Goal: Information Seeking & Learning: Learn about a topic

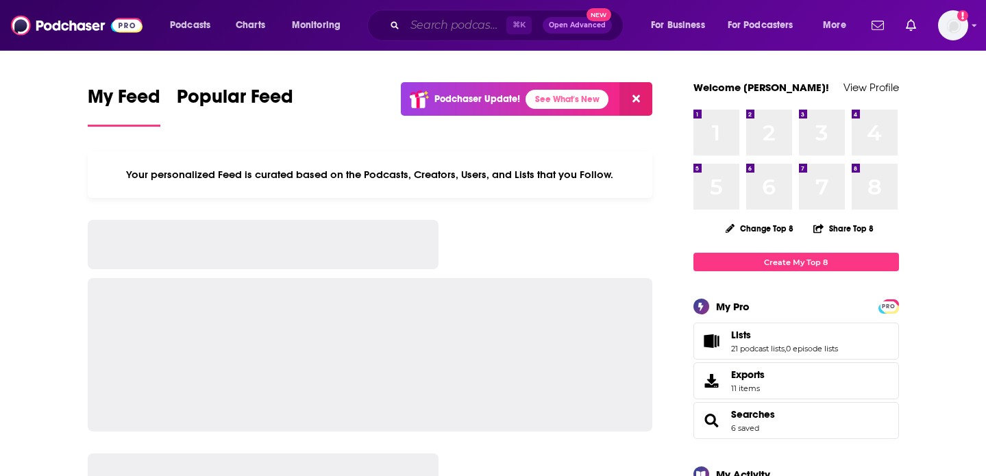
click at [442, 29] on input "Search podcasts, credits, & more..." at bounding box center [455, 25] width 101 height 22
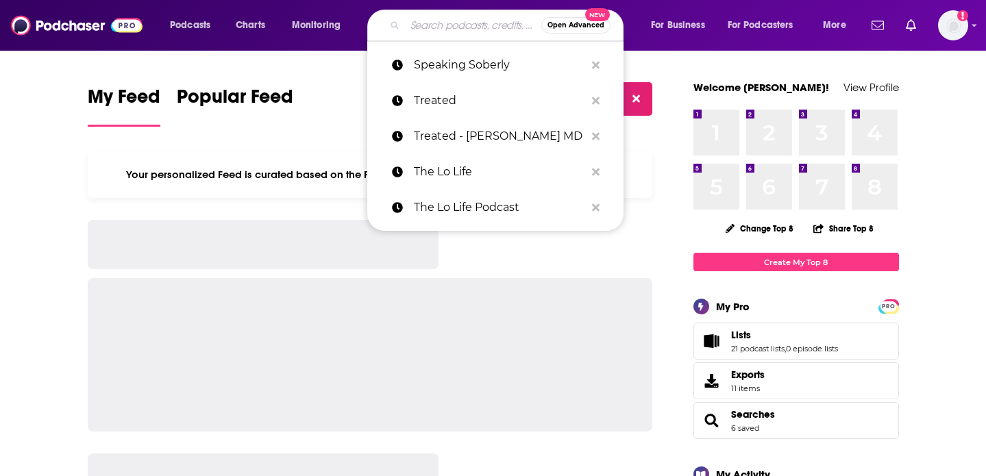
paste input "Real World Peaceful Parenting"
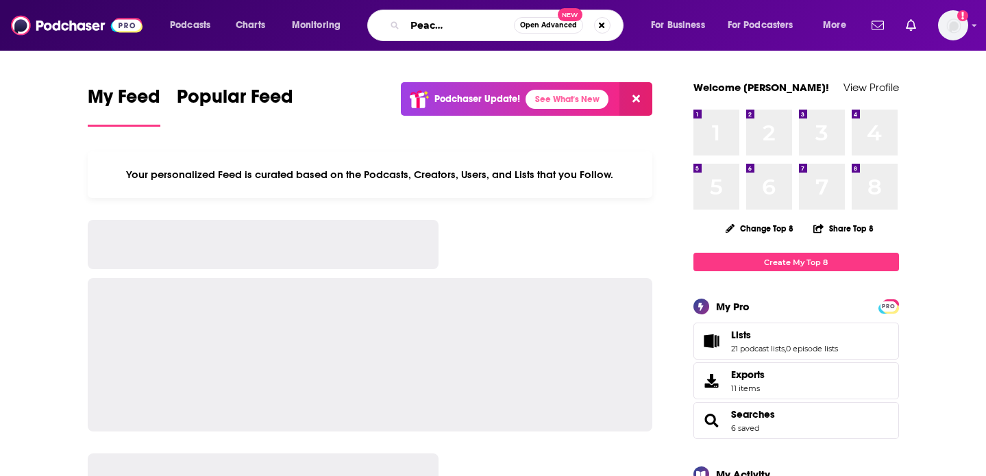
type input "Real World Peaceful Parenting"
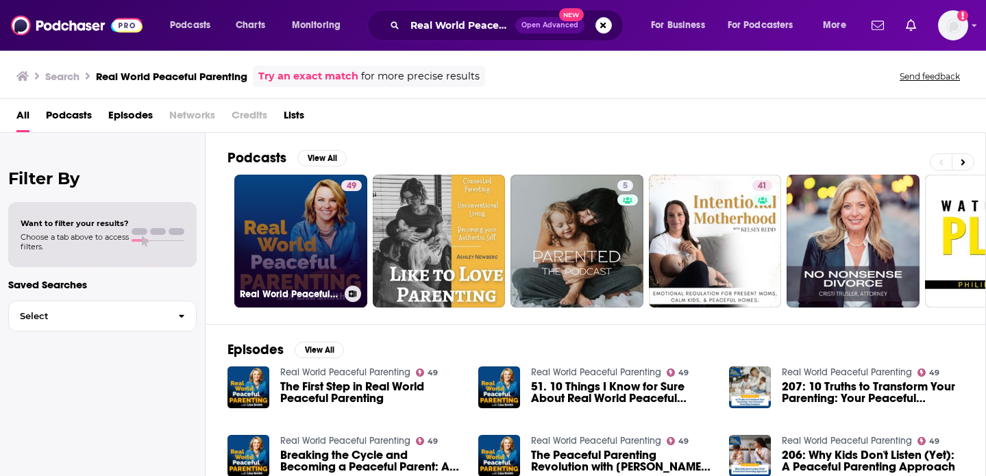
click at [292, 220] on link "49 Real World Peaceful Parenting" at bounding box center [300, 241] width 133 height 133
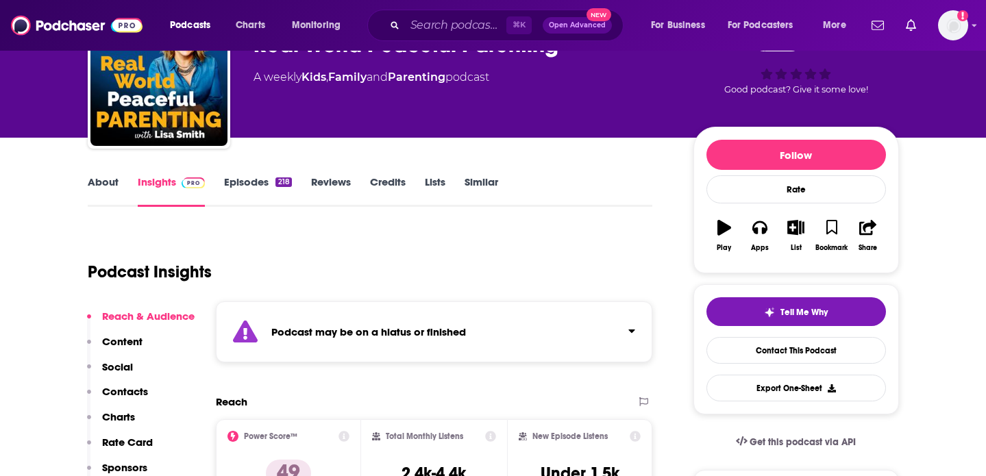
scroll to position [44, 0]
